Goal: Information Seeking & Learning: Check status

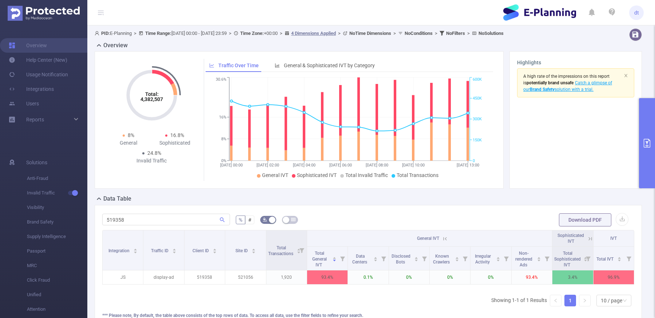
scroll to position [41, 0]
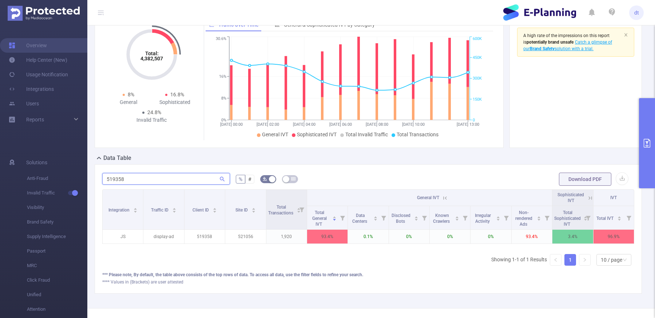
click at [173, 180] on input "519358" at bounding box center [166, 179] width 128 height 12
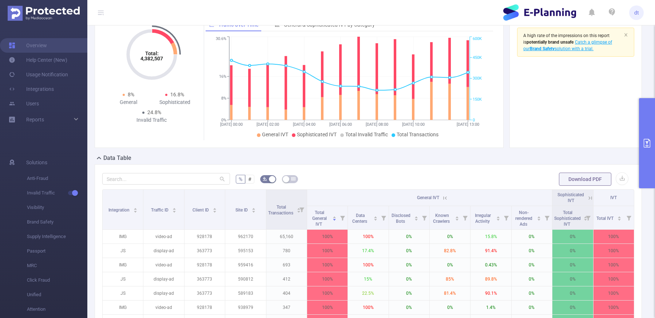
click at [650, 148] on button "primary" at bounding box center [647, 143] width 16 height 90
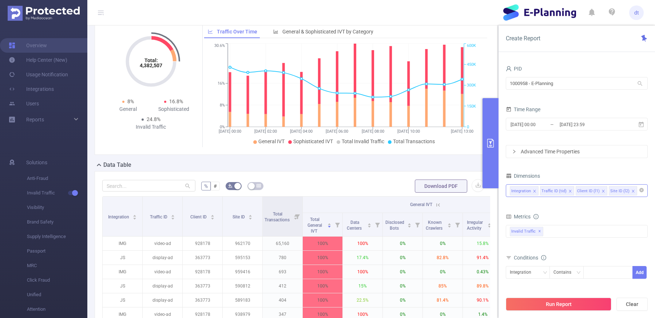
click at [631, 188] on span at bounding box center [633, 191] width 4 height 8
click at [567, 305] on button "Run Report" at bounding box center [558, 304] width 105 height 13
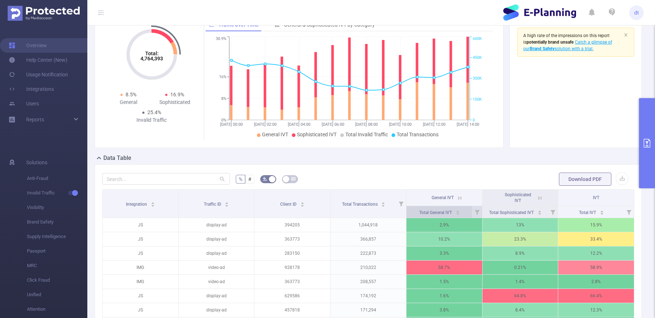
click at [460, 212] on div "Total General IVT" at bounding box center [439, 211] width 41 height 7
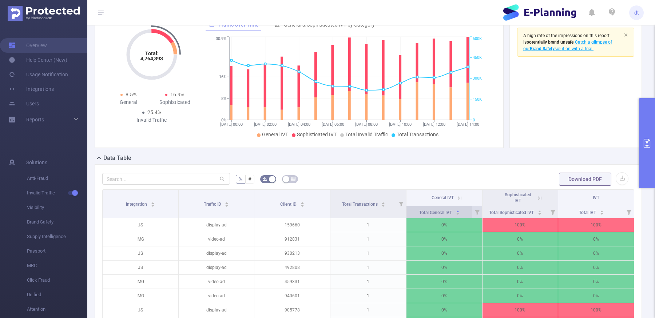
click at [460, 212] on div "Total General IVT" at bounding box center [439, 211] width 41 height 7
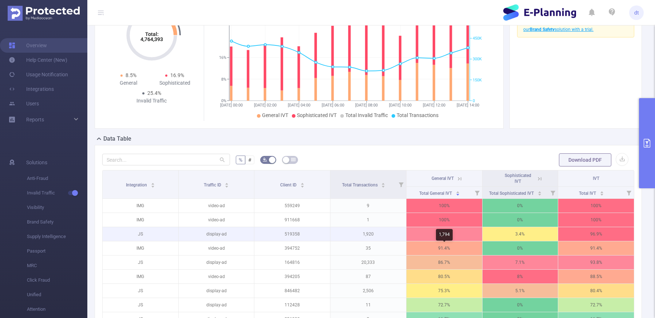
scroll to position [62, 0]
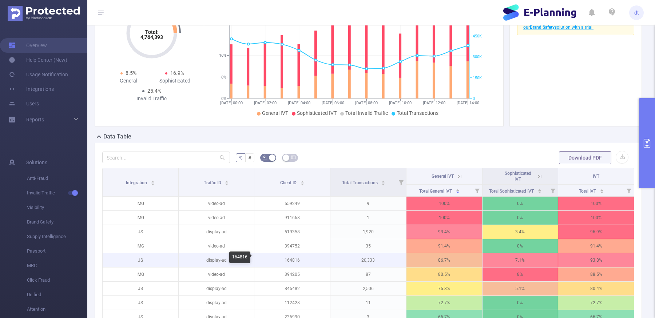
click at [294, 260] on p "164816" at bounding box center [292, 261] width 76 height 14
copy p "164816"
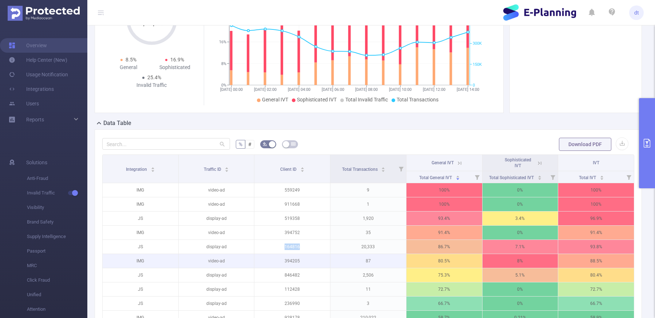
scroll to position [76, 0]
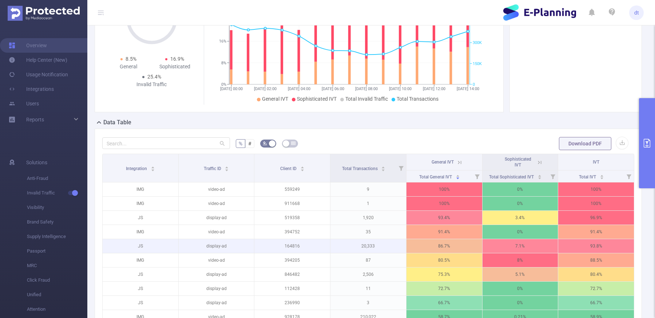
click at [361, 247] on p "20,333" at bounding box center [368, 246] width 76 height 14
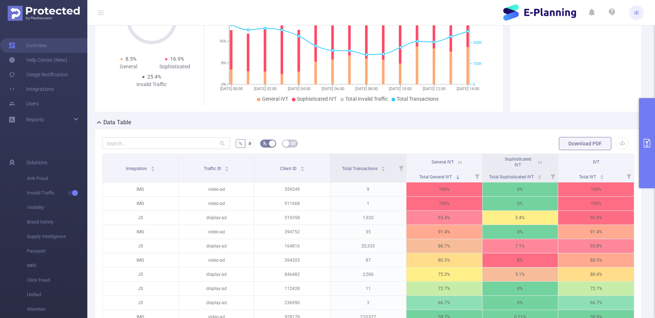
click at [459, 159] on icon at bounding box center [459, 162] width 7 height 7
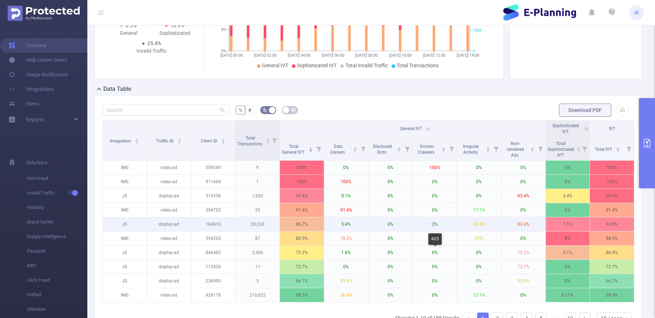
scroll to position [112, 0]
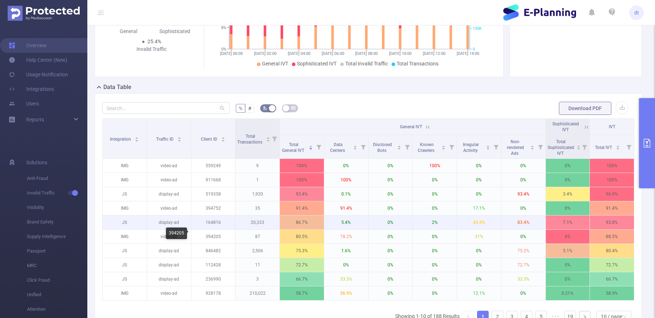
click at [214, 222] on p "164816" at bounding box center [213, 223] width 44 height 14
copy p "164816"
click at [226, 225] on p "164816" at bounding box center [213, 223] width 44 height 14
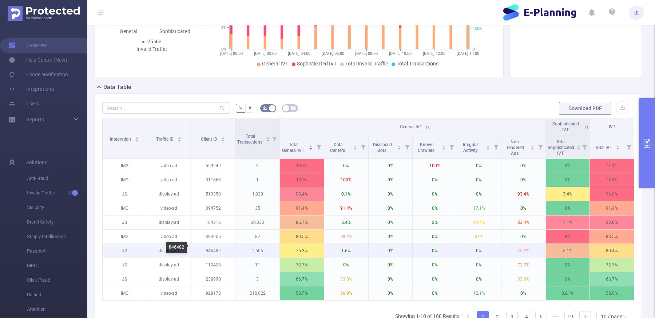
click at [213, 248] on p "846482" at bounding box center [213, 251] width 44 height 14
copy p "846482"
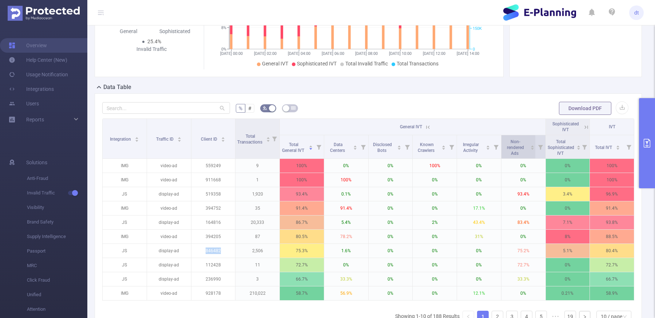
click at [523, 153] on span "Non-rendered Ads" at bounding box center [515, 146] width 24 height 19
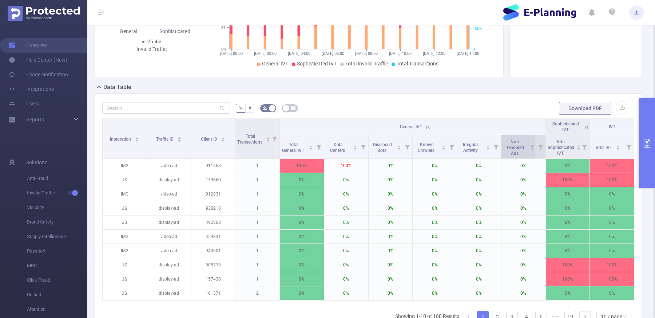
click at [523, 153] on span "Non-rendered Ads" at bounding box center [515, 146] width 24 height 19
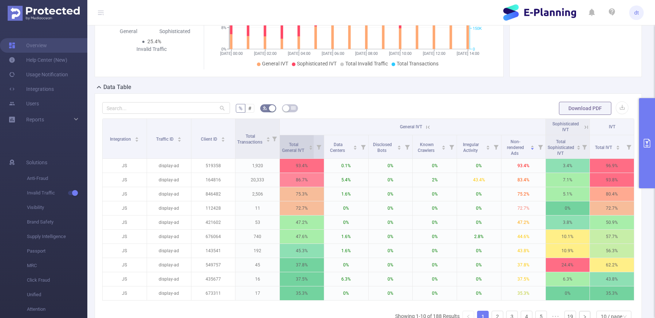
click at [306, 151] on div "Total General IVT" at bounding box center [297, 146] width 31 height 13
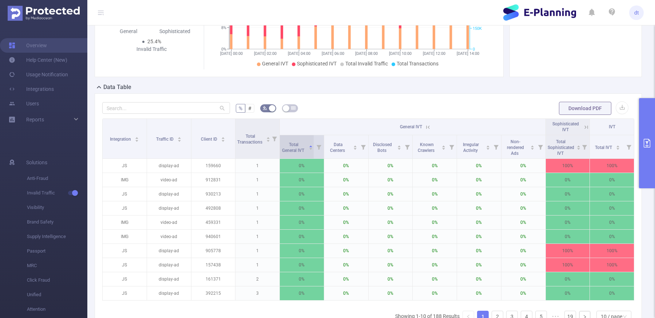
click at [306, 151] on div "Total General IVT" at bounding box center [297, 146] width 31 height 13
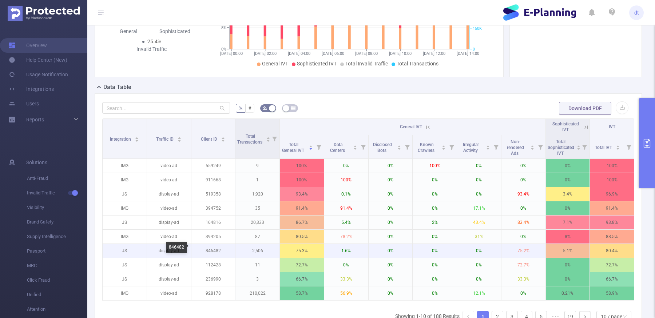
click at [217, 248] on p "846482" at bounding box center [213, 251] width 44 height 14
copy p "846482"
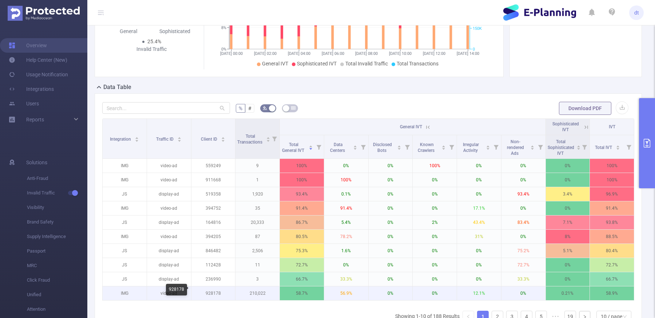
click at [219, 289] on p "928178" at bounding box center [213, 294] width 44 height 14
click at [216, 291] on p "928178" at bounding box center [213, 294] width 44 height 14
copy p "928178"
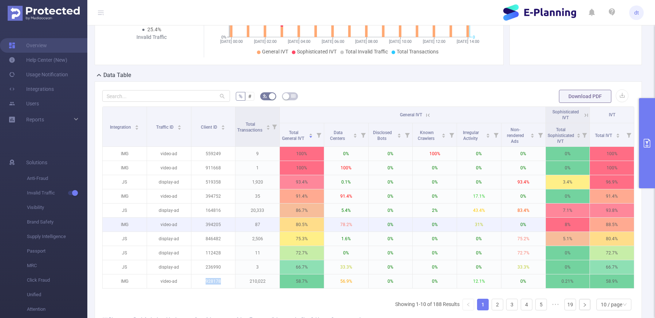
scroll to position [126, 0]
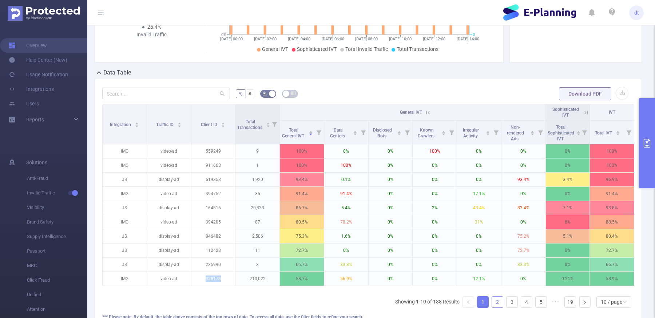
click at [503, 299] on link "2" at bounding box center [497, 302] width 11 height 11
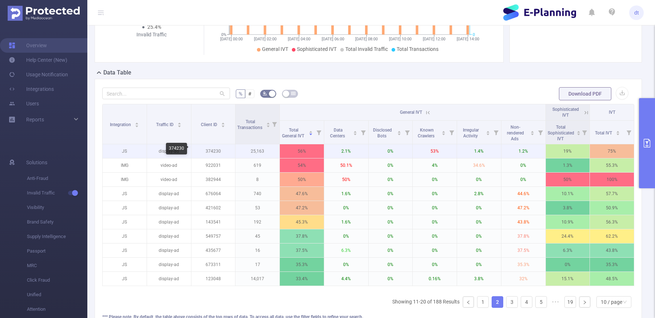
click at [211, 151] on p "374230" at bounding box center [213, 151] width 44 height 14
copy p "374230"
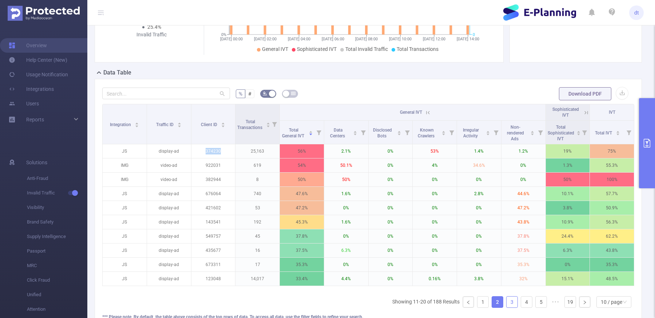
click at [514, 299] on link "3" at bounding box center [511, 302] width 11 height 11
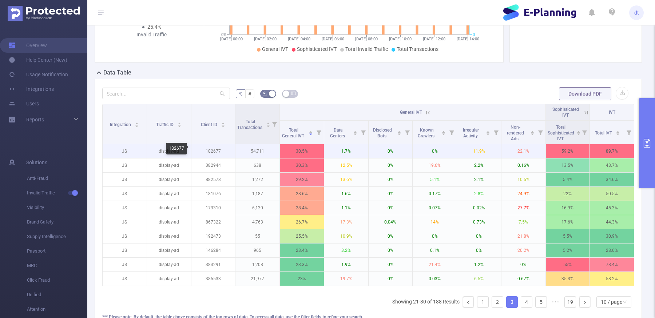
click at [211, 150] on p "182677" at bounding box center [213, 151] width 44 height 14
copy p "182677"
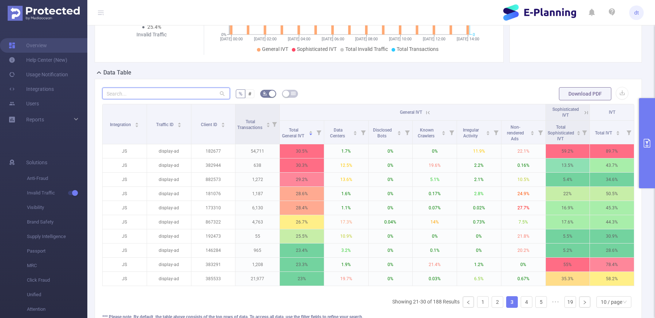
click at [188, 90] on input "text" at bounding box center [166, 94] width 128 height 12
paste input "928178"
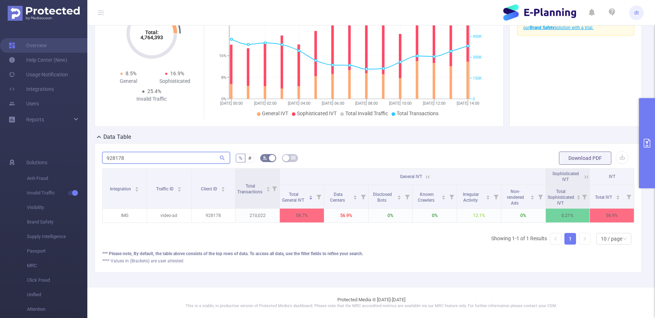
scroll to position [60, 0]
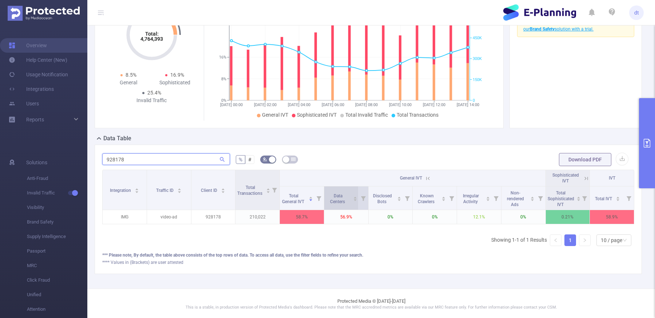
type input "928178"
click at [344, 197] on span "Data Centers" at bounding box center [338, 198] width 24 height 13
click at [337, 197] on span "Data Centers" at bounding box center [338, 199] width 16 height 11
click at [647, 137] on button "primary" at bounding box center [647, 143] width 16 height 90
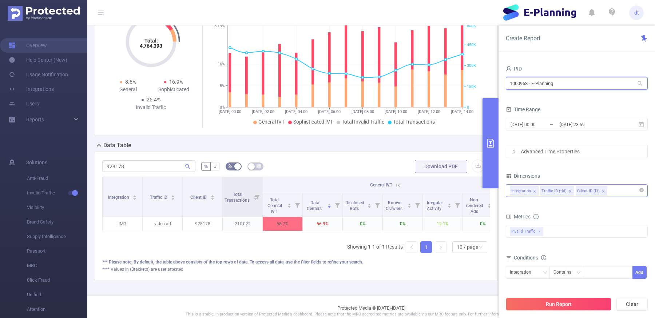
click at [602, 83] on input "1000958 - E-Planning" at bounding box center [577, 83] width 142 height 13
click at [602, 123] on input "[DATE] 23:59" at bounding box center [588, 125] width 59 height 10
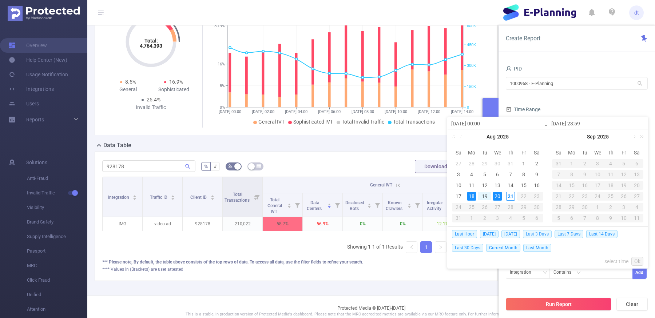
click at [534, 233] on span "Last 3 Days" at bounding box center [537, 234] width 29 height 8
type input "[DATE] 00:00"
type input "[DATE] 23:59"
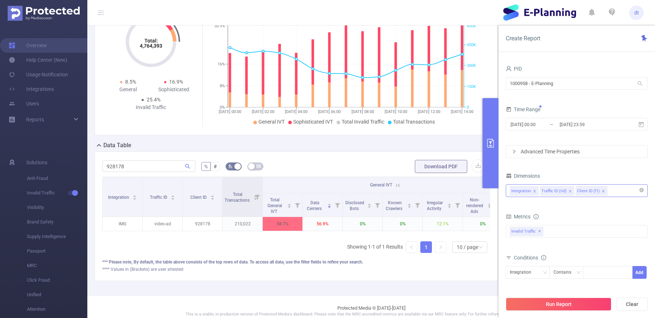
click at [539, 160] on div "PID 1000958 - E-Planning 1000958 - E-Planning Time Range [DATE] 00:00 _ [DATE] …" at bounding box center [577, 198] width 142 height 269
click at [539, 153] on div "Advanced Time Properties" at bounding box center [576, 151] width 141 height 12
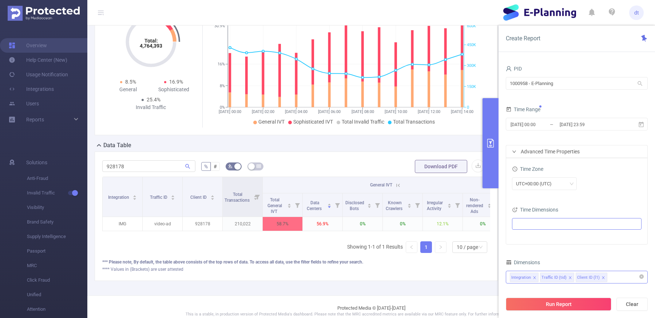
click at [529, 223] on ul at bounding box center [574, 224] width 120 height 11
click at [534, 238] on span "Date (Example: [DATE] )" at bounding box center [553, 237] width 44 height 6
click at [600, 175] on div "Time Zone" at bounding box center [576, 170] width 129 height 12
click at [553, 303] on button "Run Report" at bounding box center [558, 304] width 105 height 13
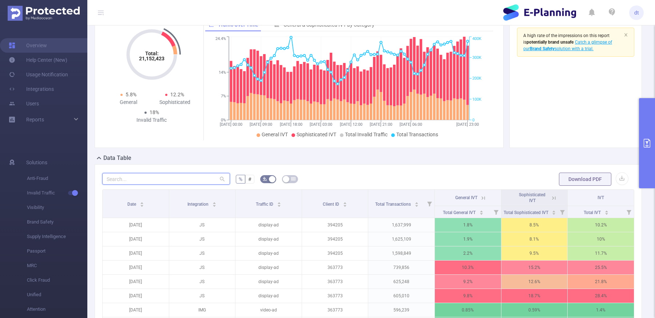
click at [193, 173] on input "text" at bounding box center [166, 179] width 128 height 12
paste input "928178"
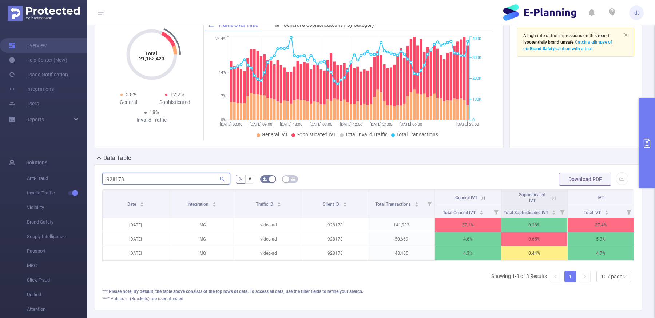
type input "928178"
click at [646, 158] on button "primary" at bounding box center [647, 143] width 16 height 90
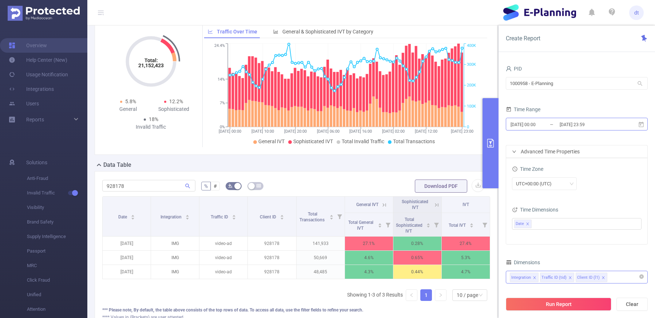
click at [536, 128] on input "[DATE] 00:00" at bounding box center [539, 125] width 59 height 10
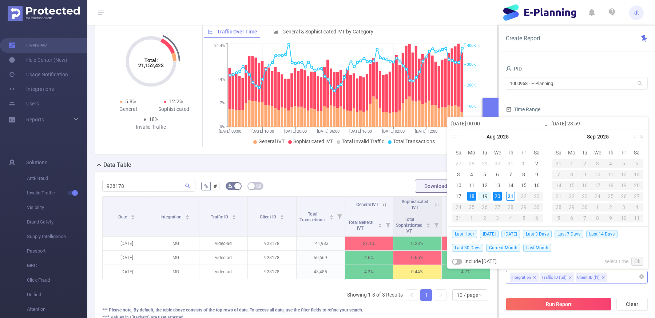
click at [483, 198] on div "19" at bounding box center [484, 196] width 9 height 9
click at [512, 195] on div "21" at bounding box center [510, 196] width 9 height 9
type input "[DATE] 00:00"
type input "[DATE] 23:59"
type input "[DATE] 00:00"
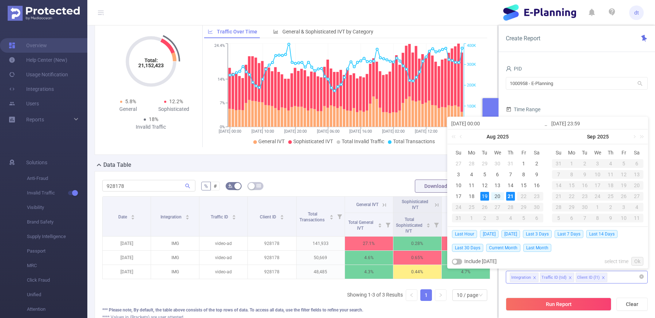
type input "[DATE] 23:59"
click at [638, 260] on link "Ok" at bounding box center [637, 261] width 12 height 9
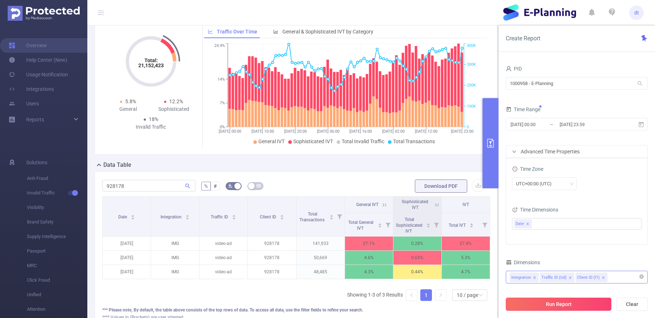
click at [580, 307] on button "Run Report" at bounding box center [558, 304] width 105 height 13
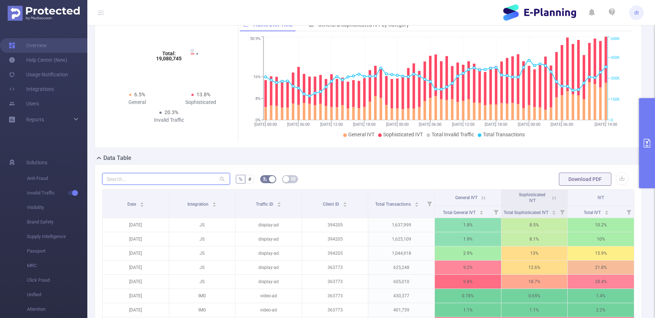
click at [176, 177] on input "text" at bounding box center [166, 179] width 128 height 12
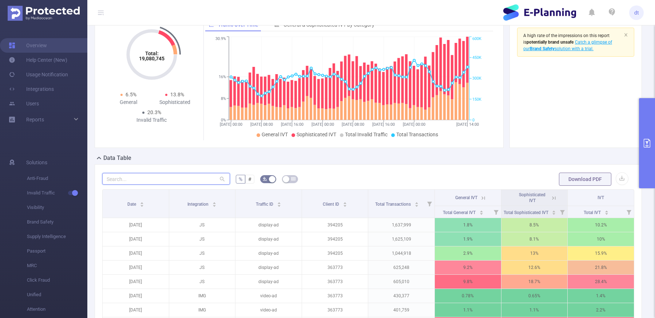
paste input "928178"
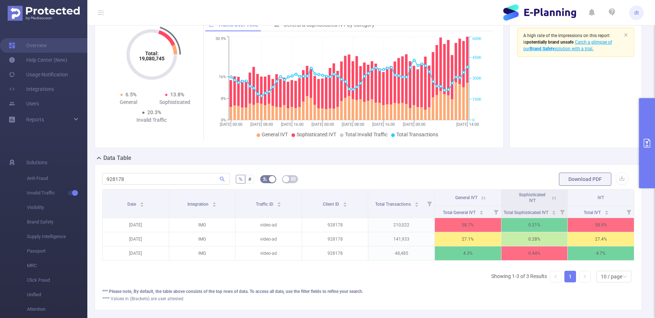
click at [174, 169] on div "928178 % # Download PDF Date Integration Traffic ID Client ID Total Transaction…" at bounding box center [368, 237] width 547 height 146
click at [174, 172] on div "928178" at bounding box center [166, 179] width 128 height 15
click at [167, 176] on input "928178" at bounding box center [166, 179] width 128 height 12
paste input "374230"
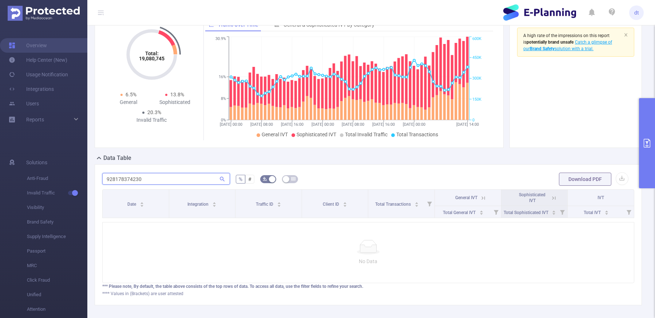
click at [167, 176] on input "928178374230" at bounding box center [166, 179] width 128 height 12
paste input "text"
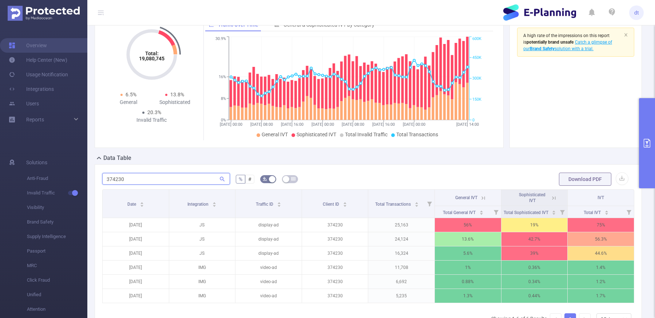
type input "374230"
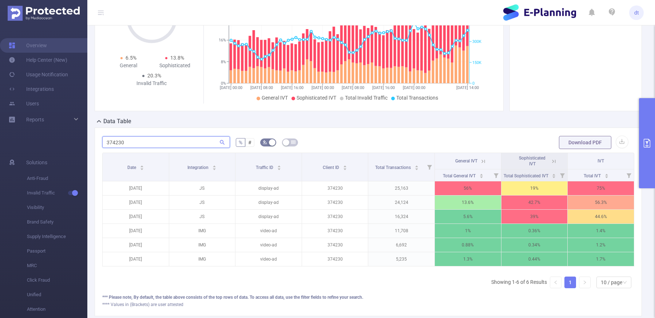
scroll to position [100, 0]
